Goal: Information Seeking & Learning: Learn about a topic

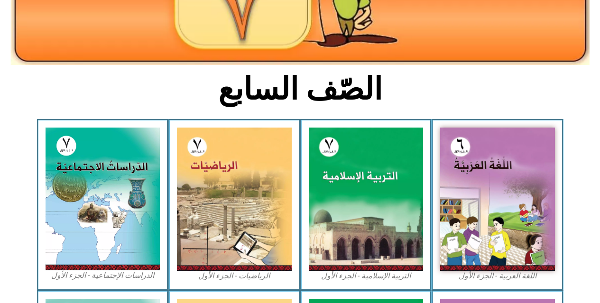
scroll to position [191, 0]
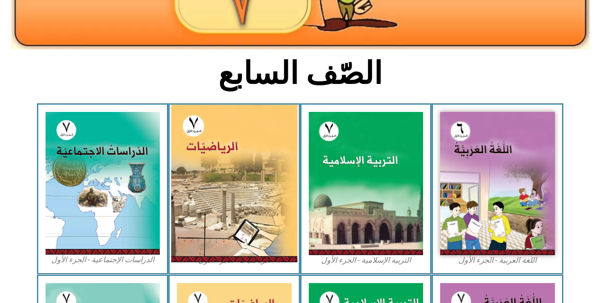
click at [233, 174] on img at bounding box center [234, 184] width 126 height 158
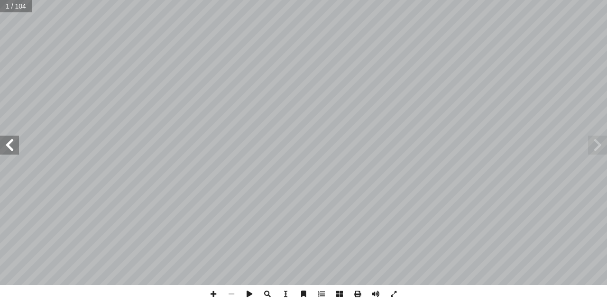
click at [10, 146] on span at bounding box center [9, 145] width 19 height 19
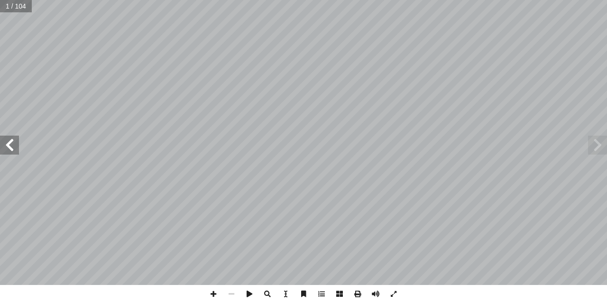
click at [10, 146] on span at bounding box center [9, 145] width 19 height 19
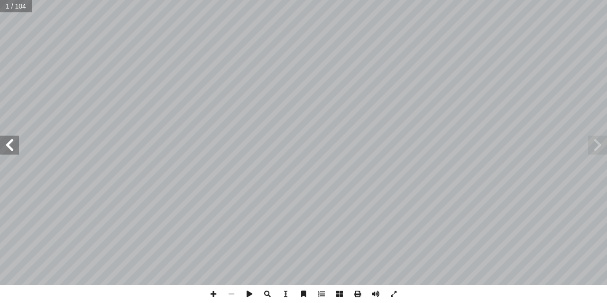
click at [10, 146] on span at bounding box center [9, 145] width 19 height 19
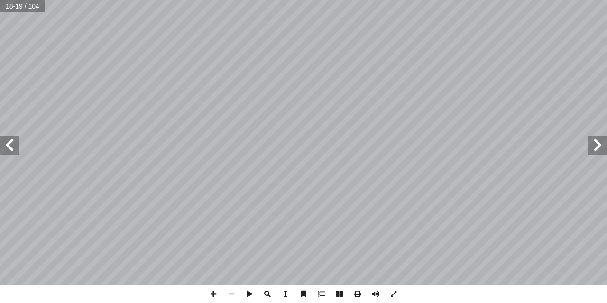
click at [10, 146] on span at bounding box center [9, 145] width 19 height 19
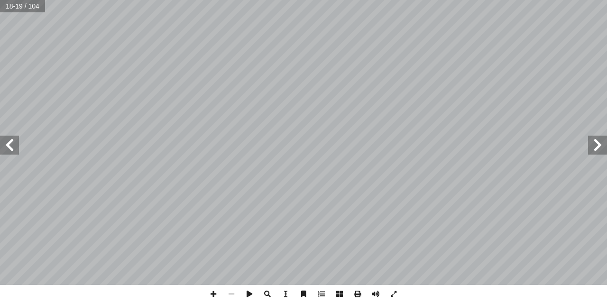
click at [10, 146] on span at bounding box center [9, 145] width 19 height 19
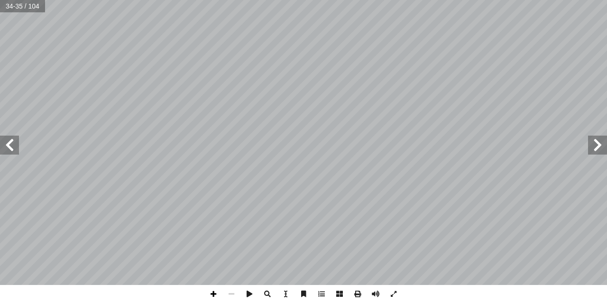
click at [211, 295] on span at bounding box center [213, 294] width 18 height 18
click at [13, 142] on span at bounding box center [9, 145] width 19 height 19
